Goal: Information Seeking & Learning: Learn about a topic

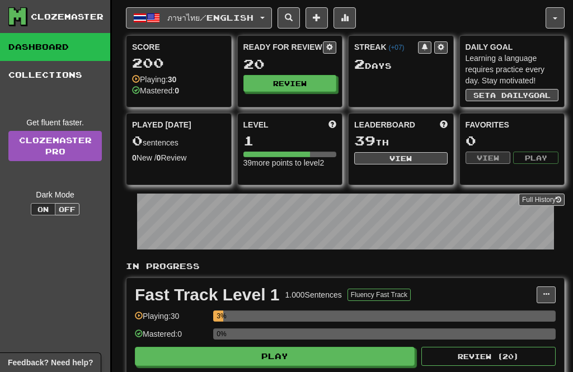
click at [45, 49] on link "Dashboard" at bounding box center [55, 47] width 110 height 28
click at [288, 356] on button "Play" at bounding box center [275, 356] width 280 height 19
select select "**"
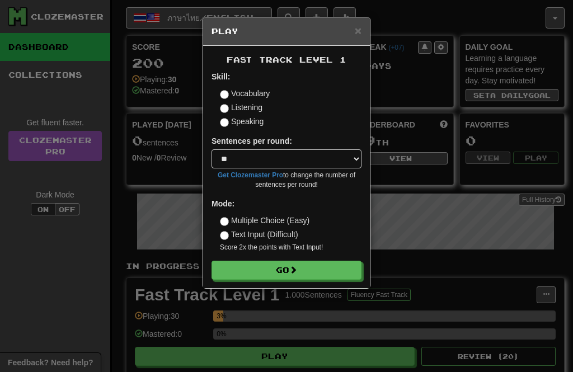
click at [288, 271] on button "Go" at bounding box center [286, 270] width 150 height 19
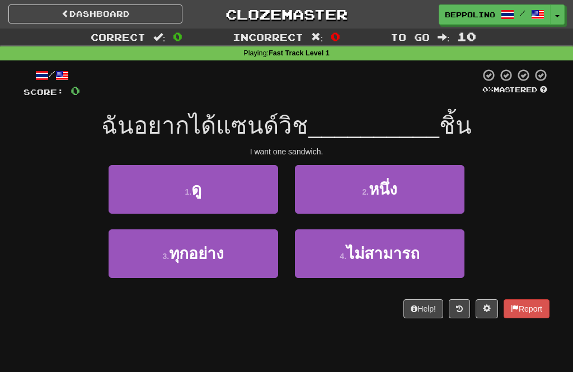
click at [382, 190] on span "หนึ่ง" at bounding box center [382, 189] width 29 height 17
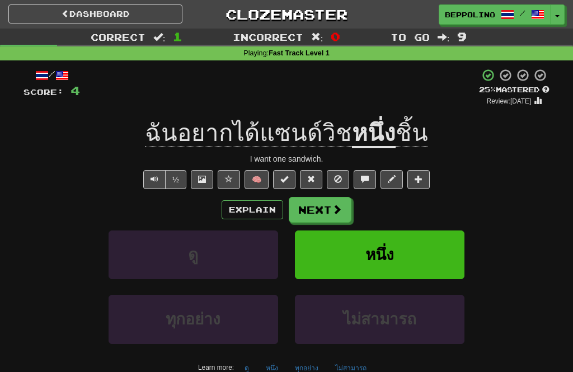
click at [324, 208] on button "Next" at bounding box center [319, 210] width 63 height 26
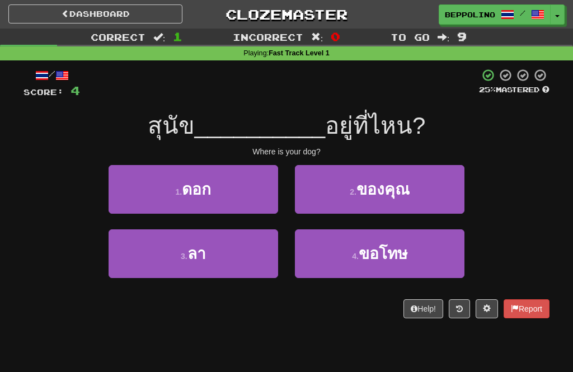
click at [396, 196] on span "ของคุณ" at bounding box center [382, 189] width 53 height 17
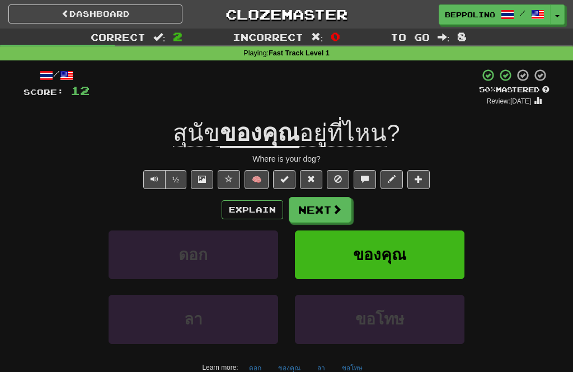
click at [324, 211] on button "Next" at bounding box center [319, 210] width 63 height 26
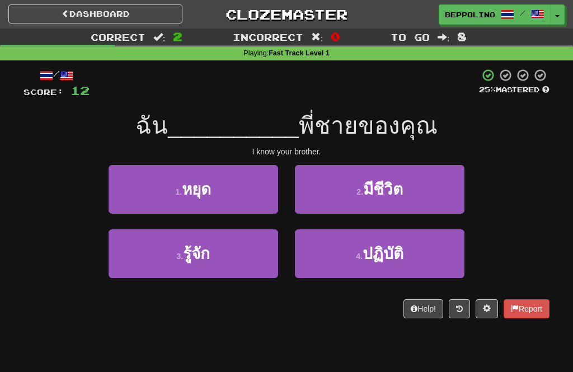
click at [214, 248] on button "3 . รู้จัก" at bounding box center [192, 253] width 169 height 49
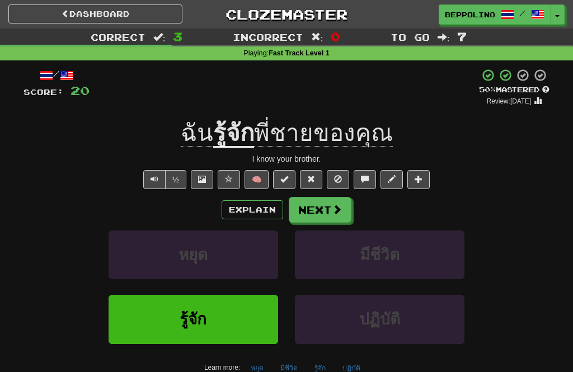
click at [328, 204] on button "Next" at bounding box center [319, 210] width 63 height 26
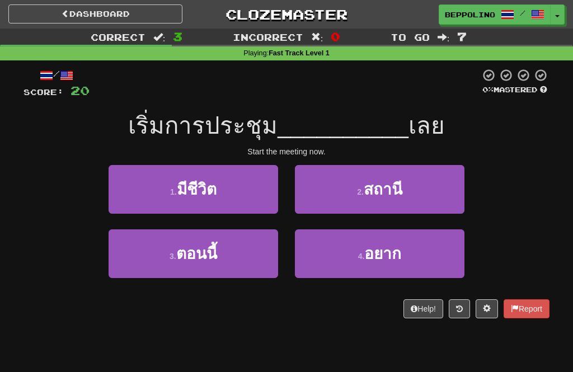
click at [204, 249] on span "ตอนนี้" at bounding box center [196, 253] width 41 height 17
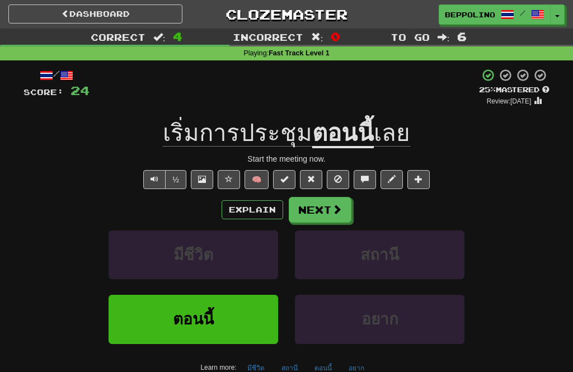
click at [320, 209] on button "Next" at bounding box center [319, 210] width 63 height 26
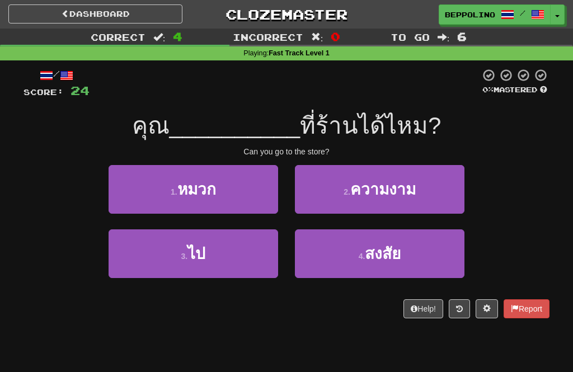
click at [192, 248] on span "ไป" at bounding box center [196, 253] width 18 height 17
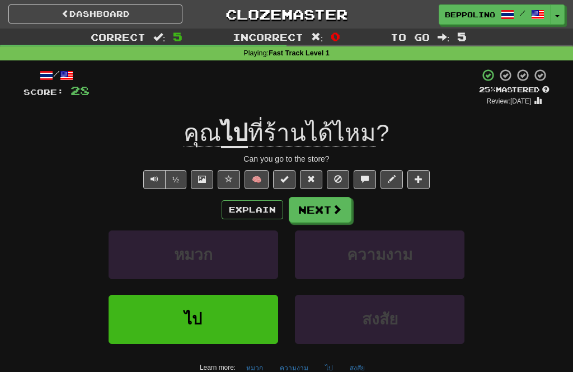
click at [329, 209] on button "Next" at bounding box center [319, 210] width 63 height 26
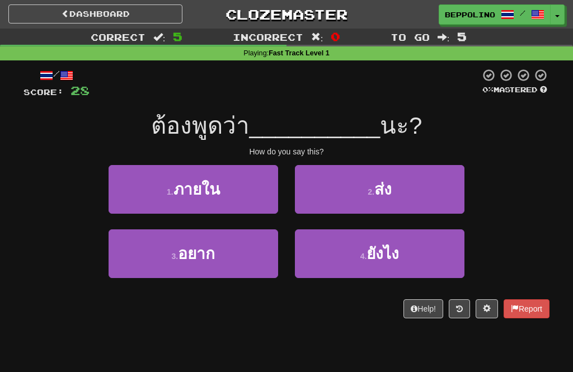
click at [382, 254] on span "ยังไง" at bounding box center [382, 253] width 32 height 17
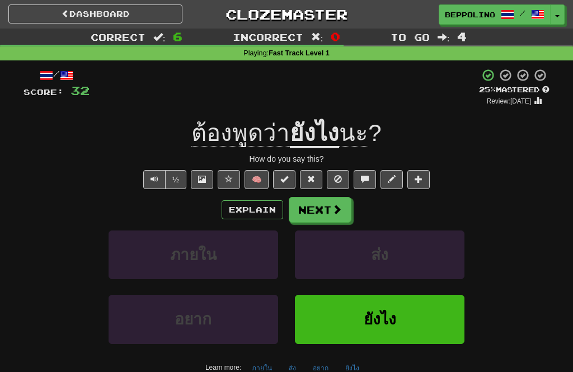
click at [253, 209] on button "Explain" at bounding box center [252, 209] width 62 height 19
